Goal: Task Accomplishment & Management: Manage account settings

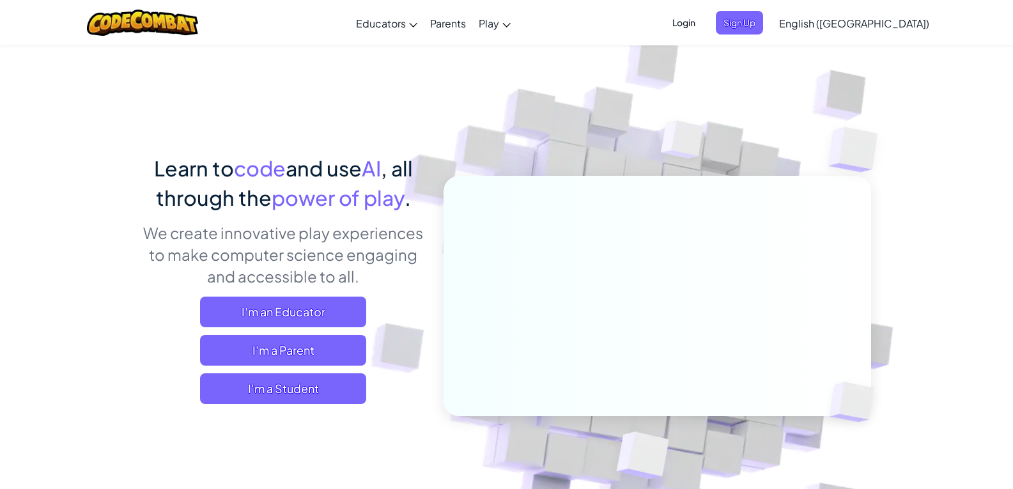
click at [703, 26] on span "Login" at bounding box center [684, 23] width 38 height 24
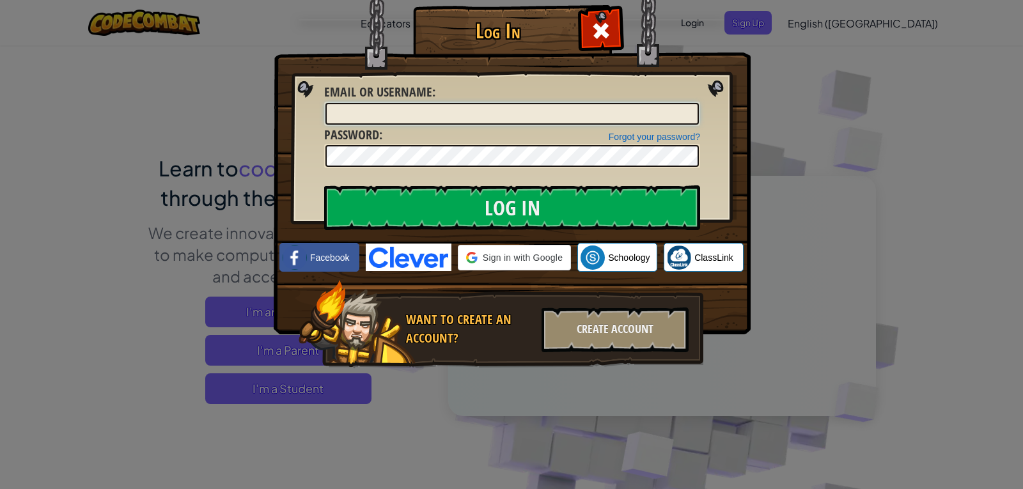
click at [534, 111] on input "Email or Username :" at bounding box center [511, 114] width 373 height 22
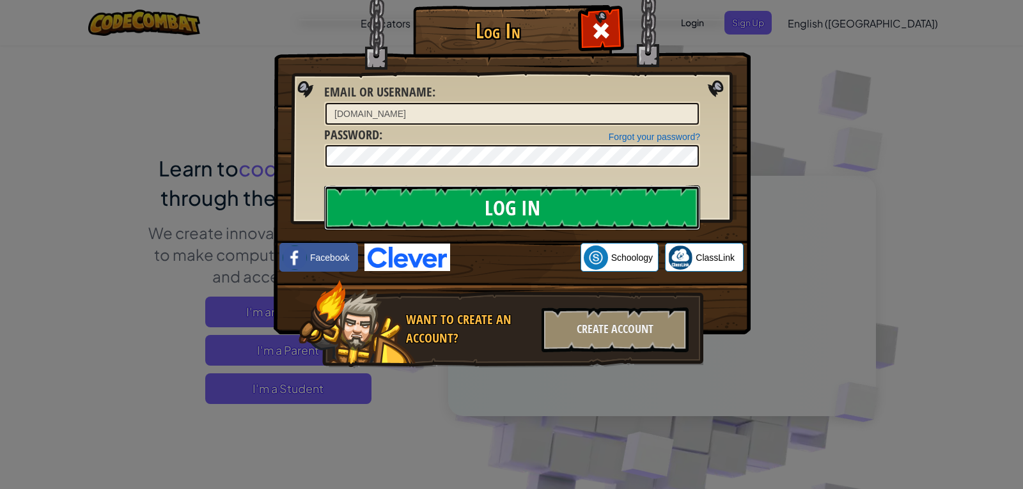
click at [596, 213] on input "Log In" at bounding box center [512, 207] width 376 height 45
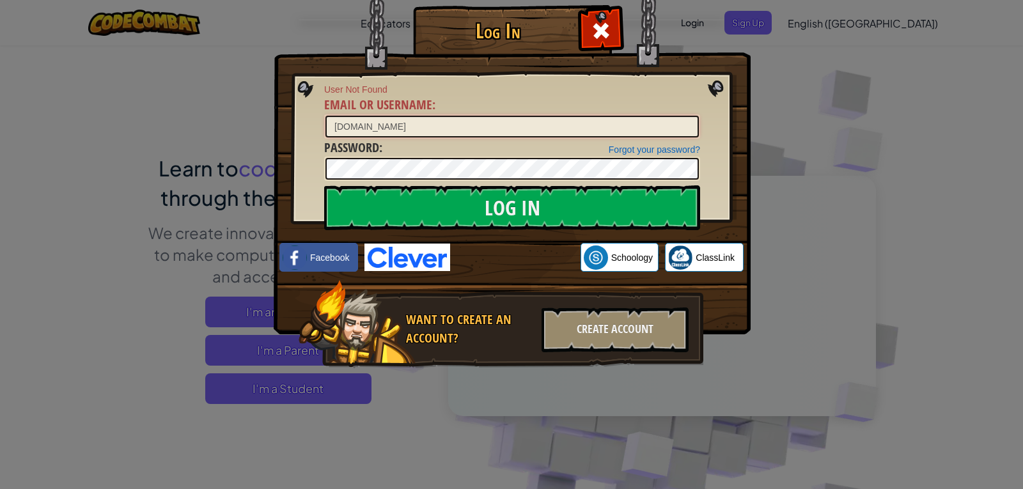
click at [383, 127] on input "[DOMAIN_NAME]" at bounding box center [511, 127] width 373 height 22
type input "[EMAIL_ADDRESS][DOMAIN_NAME]"
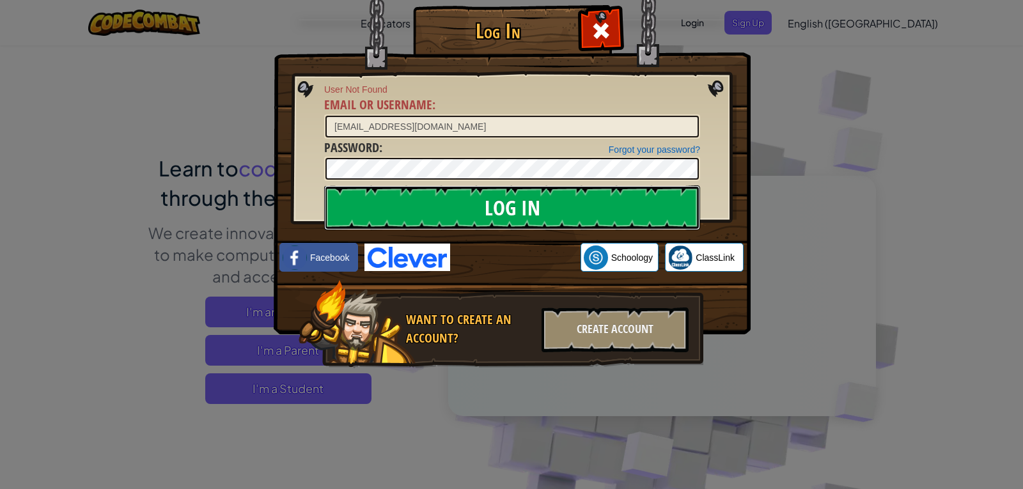
click at [563, 220] on input "Log In" at bounding box center [512, 207] width 376 height 45
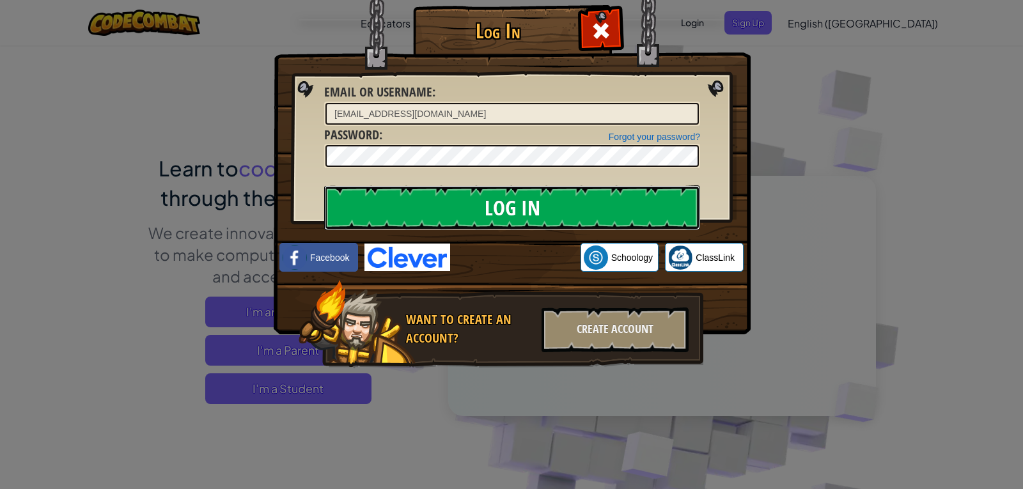
click at [563, 220] on input "Log In" at bounding box center [512, 207] width 376 height 45
